Goal: Task Accomplishment & Management: Manage account settings

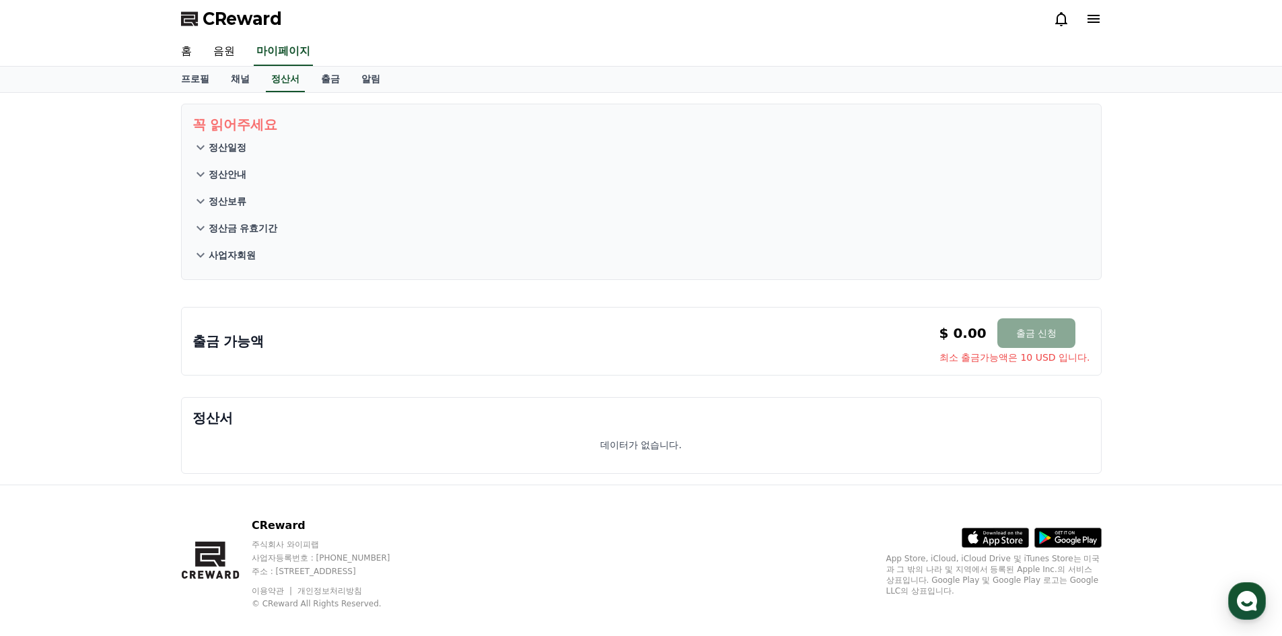
click at [18, 345] on div "꼭 읽어주세요 정산일정 정산안내 정산보류 정산금 유효기간 사업자회원 출금 가능액 $ 0.00 출금 신청 최소 출금가능액은 10 USD 입니다.…" at bounding box center [641, 289] width 1282 height 392
click at [223, 53] on link "음원" at bounding box center [224, 52] width 43 height 28
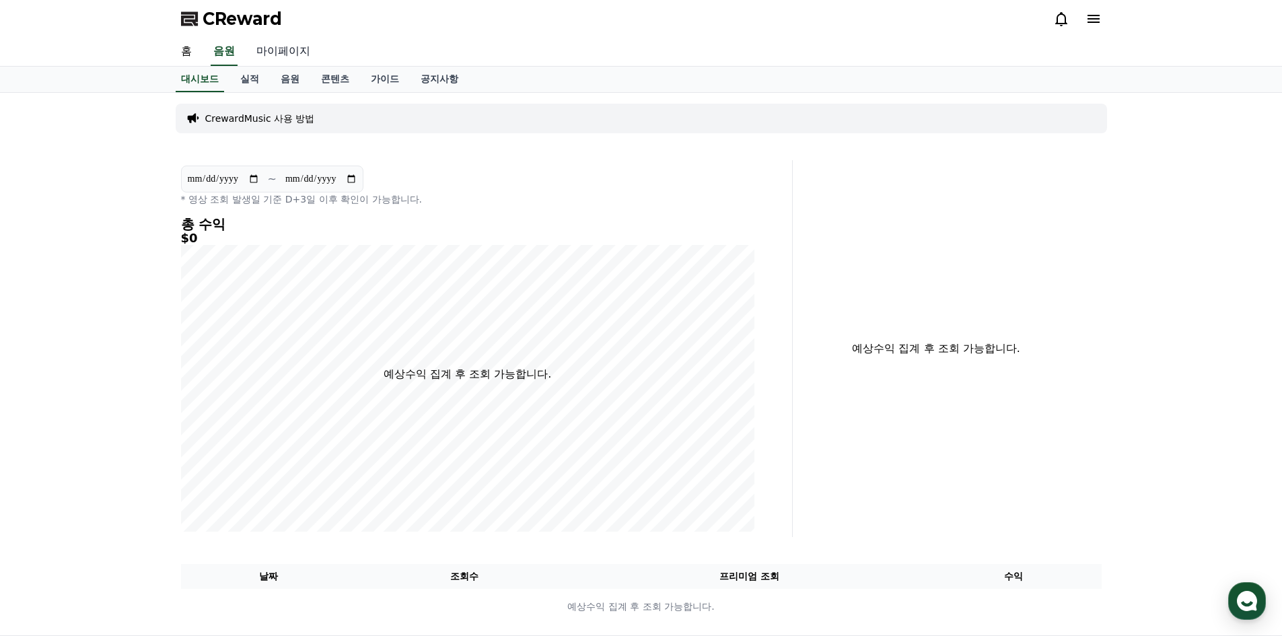
click at [279, 53] on link "마이페이지" at bounding box center [283, 52] width 75 height 28
select select "**********"
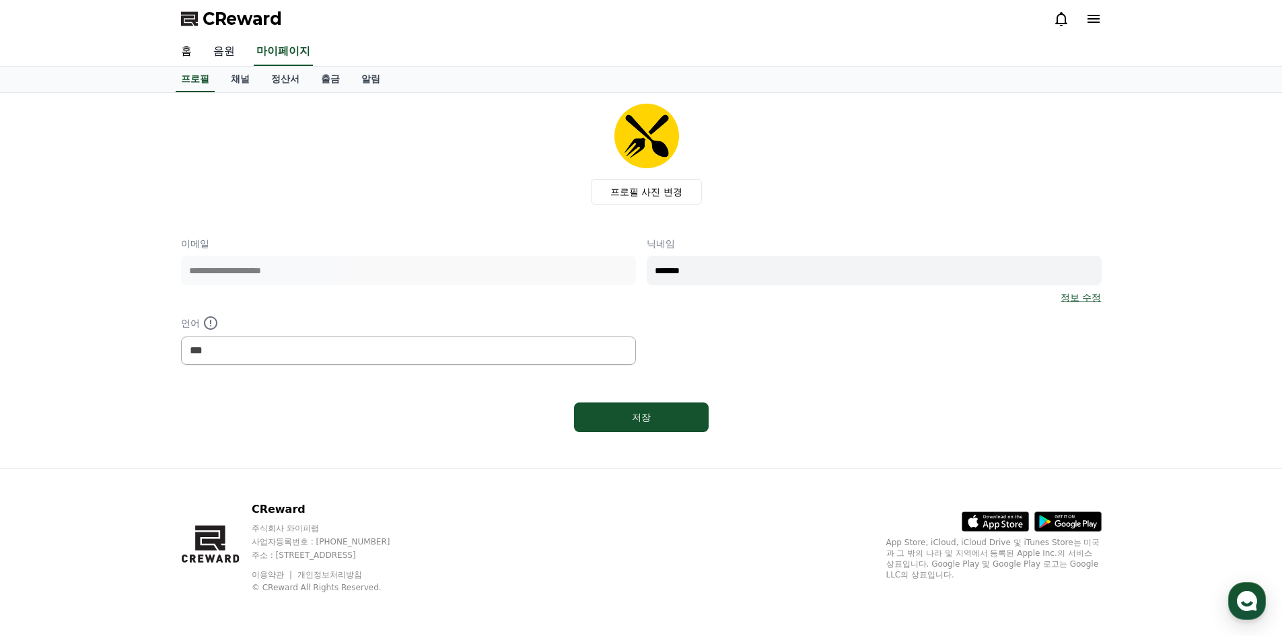
click at [228, 53] on link "음원" at bounding box center [224, 52] width 43 height 28
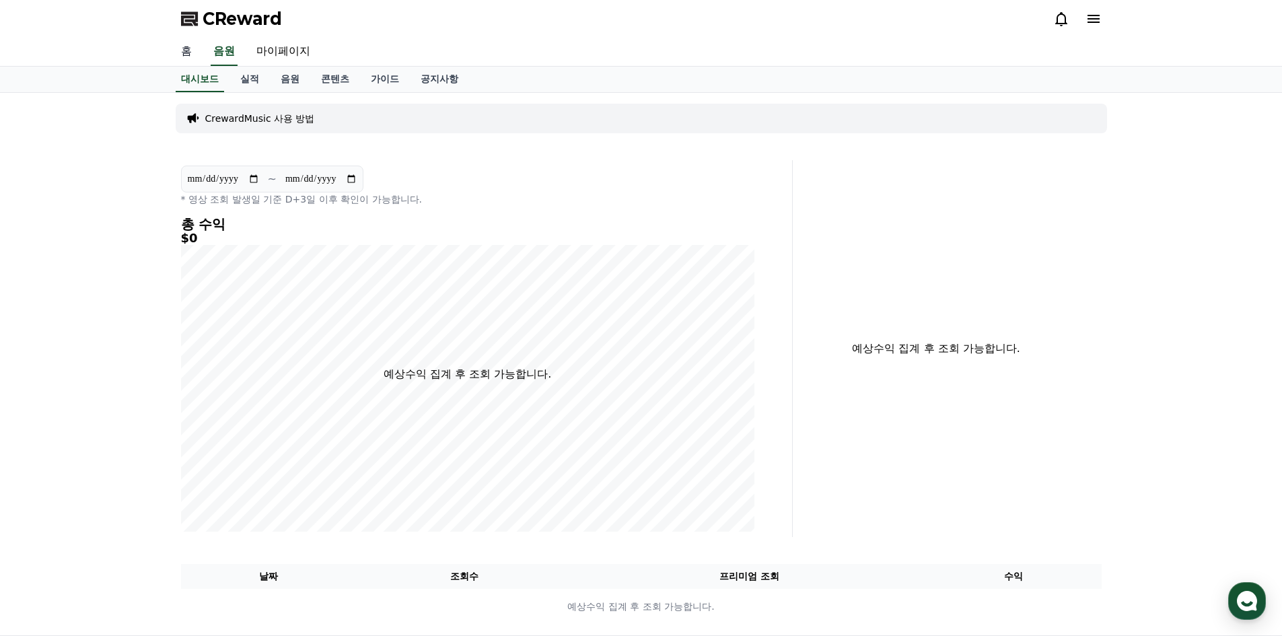
click at [188, 53] on link "홈" at bounding box center [186, 52] width 32 height 28
click at [285, 46] on link "마이페이지" at bounding box center [283, 52] width 75 height 28
select select "**********"
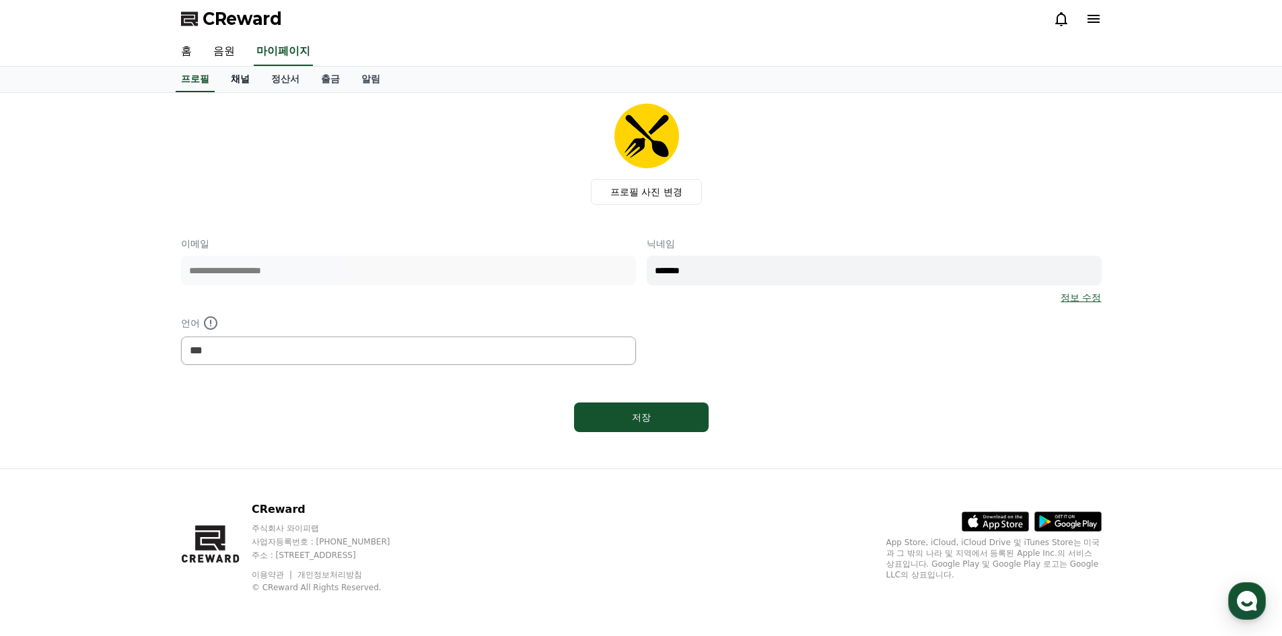
click at [242, 77] on link "채널" at bounding box center [240, 80] width 40 height 26
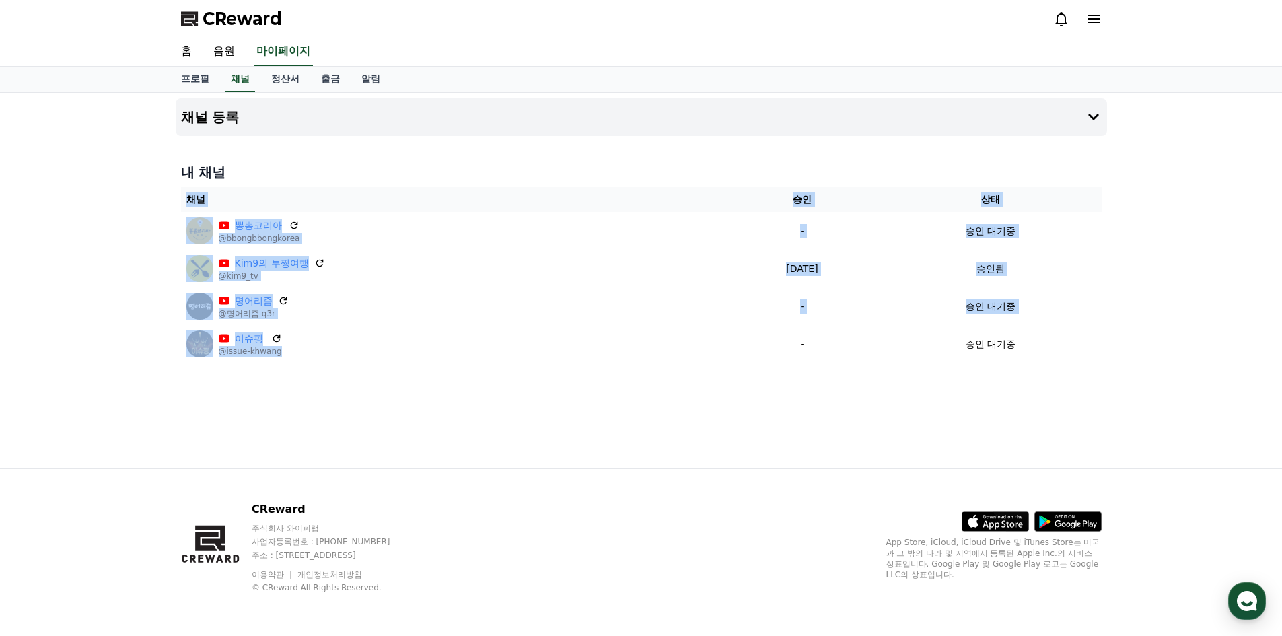
drag, startPoint x: 46, startPoint y: 234, endPoint x: 651, endPoint y: 423, distance: 634.2
click at [593, 407] on div "채널 등록 내 채널 채널 승인 상태 뽕뽕코리아 @bbongbbongkorea - 승인 대기중 Kim9의 투찡여행 @kim9_tv 2025-09…" at bounding box center [641, 281] width 1282 height 376
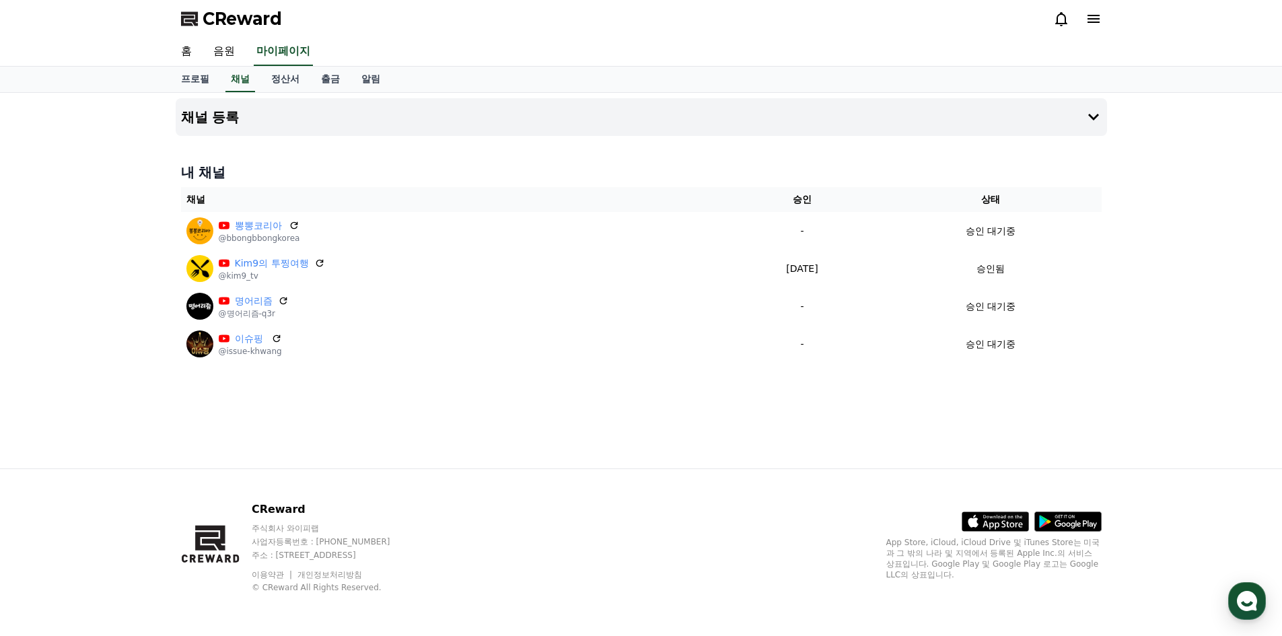
click at [640, 436] on div "채널 등록 내 채널 채널 승인 상태 뽕뽕코리아 @bbongbbongkorea - 승인 대기중 Kim9의 투찡여행 @kim9_tv 2025-09…" at bounding box center [641, 281] width 942 height 376
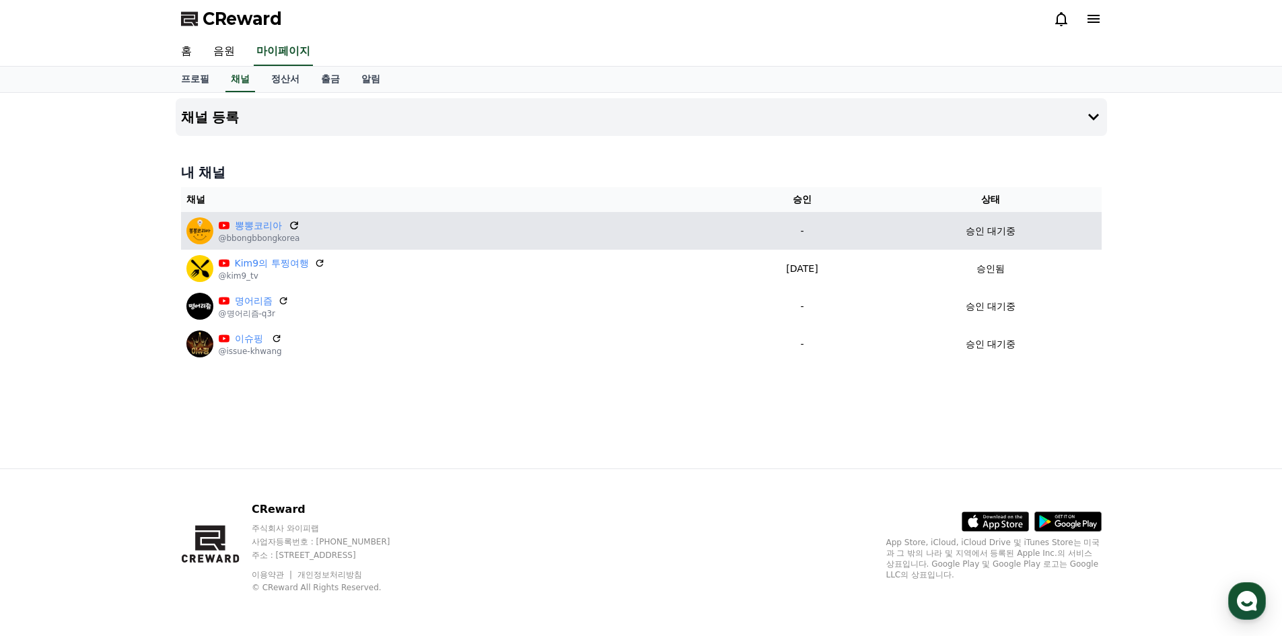
click at [291, 224] on icon at bounding box center [295, 225] width 12 height 12
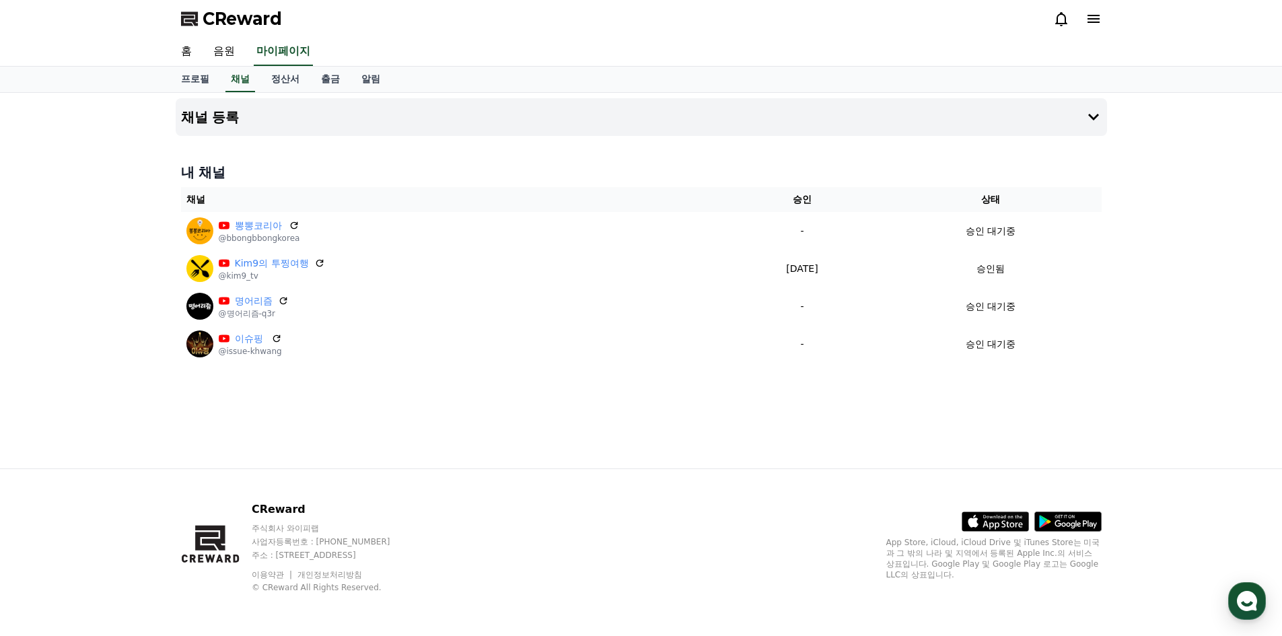
click at [293, 226] on icon at bounding box center [294, 225] width 11 height 11
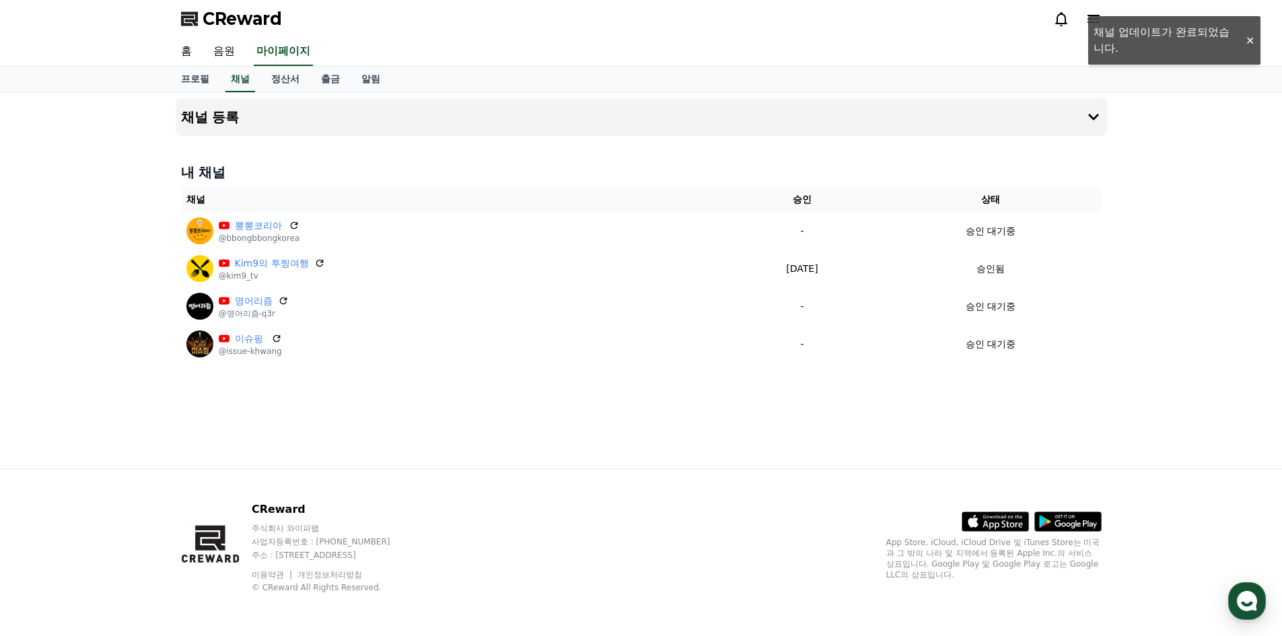
click at [279, 302] on icon at bounding box center [283, 301] width 11 height 11
click at [271, 342] on icon at bounding box center [276, 338] width 11 height 11
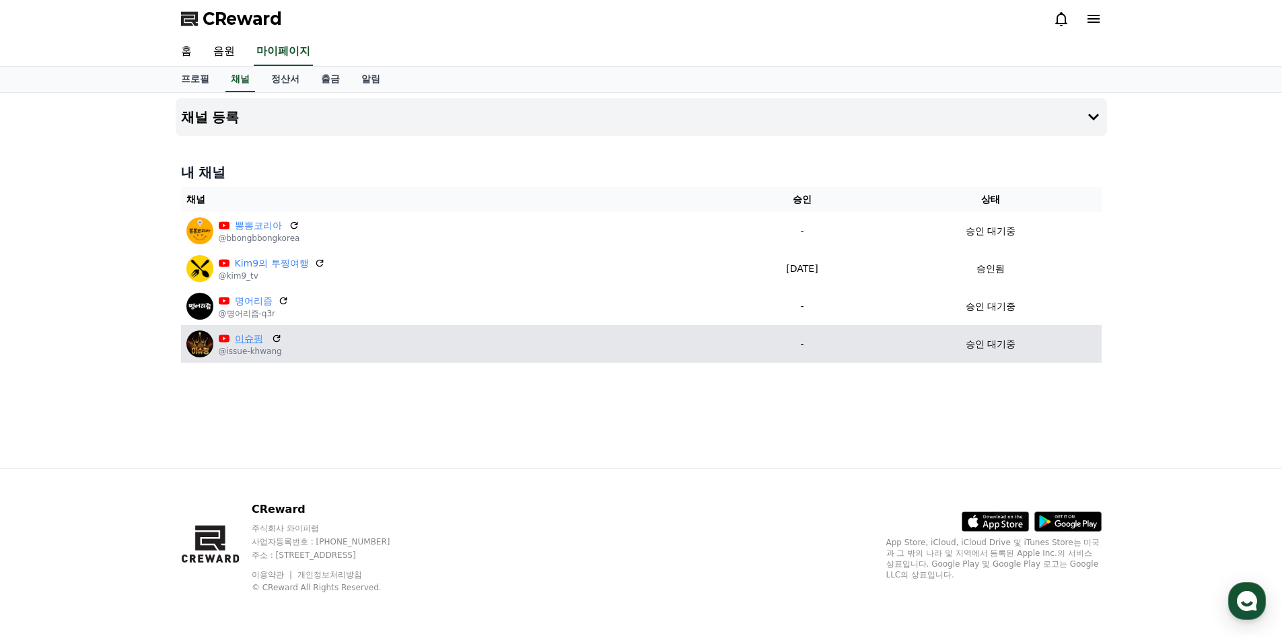
click at [248, 344] on link "이슈핑" at bounding box center [250, 339] width 31 height 14
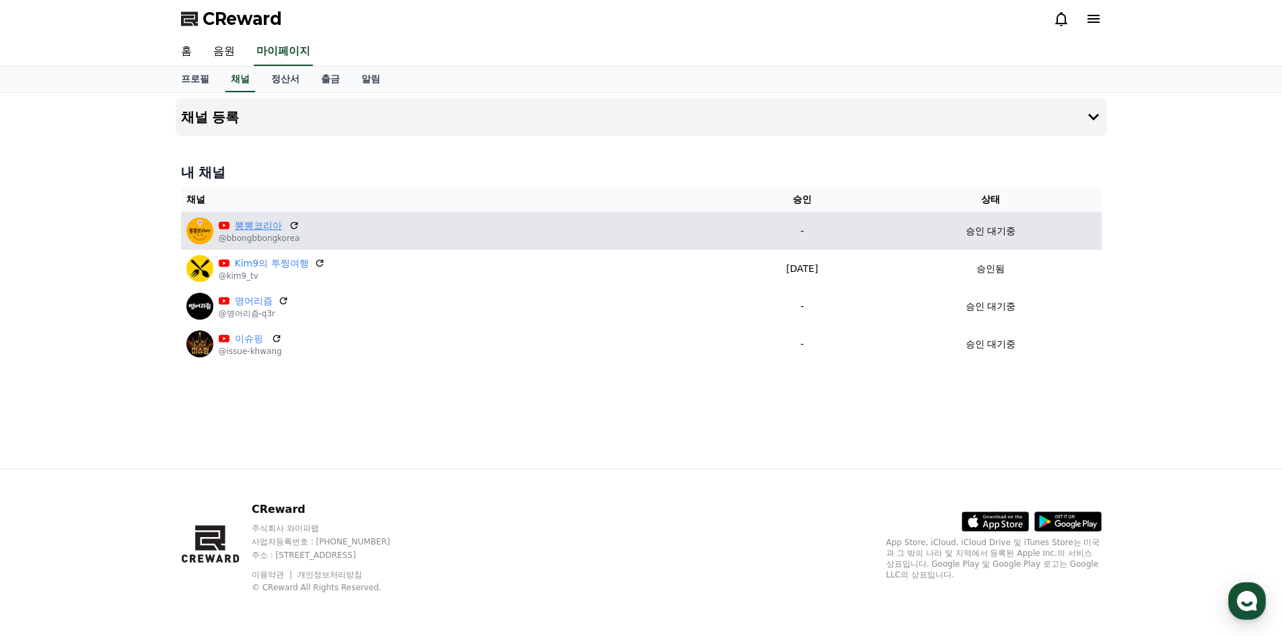
click at [259, 223] on link "뽕뽕코리아" at bounding box center [259, 226] width 49 height 14
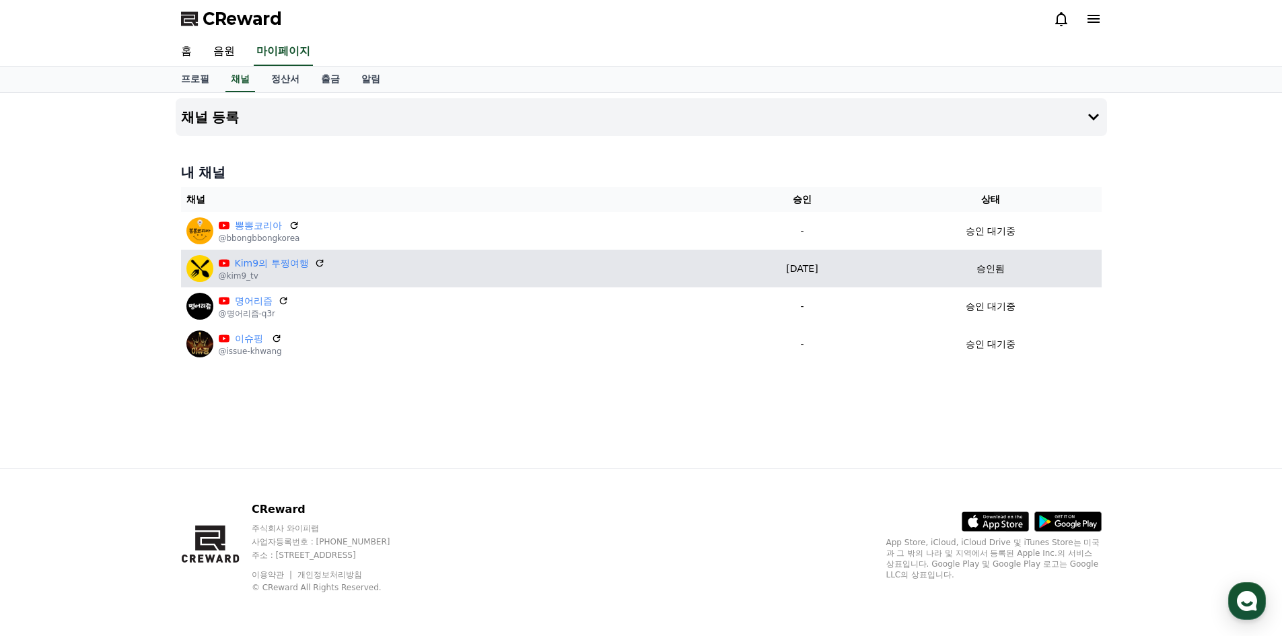
click at [271, 271] on p "@kim9_tv" at bounding box center [272, 276] width 106 height 11
click at [275, 262] on link "Kim9의 투찡여행" at bounding box center [272, 263] width 74 height 14
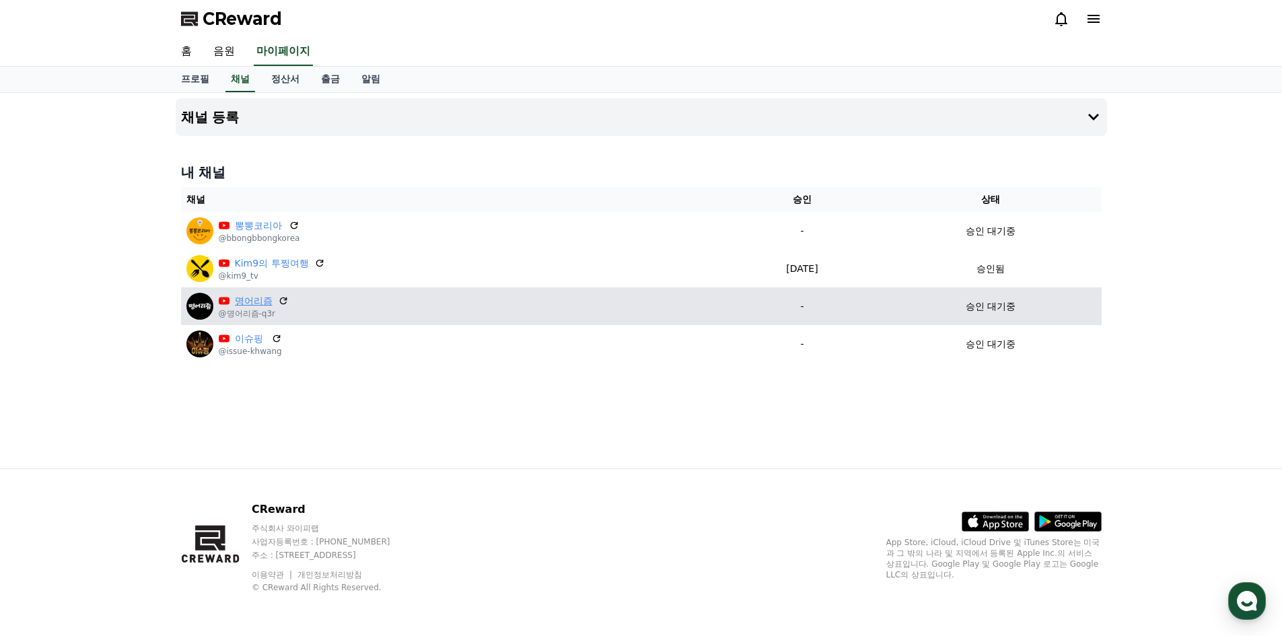
click at [244, 302] on link "명어리즘" at bounding box center [254, 301] width 38 height 14
